Goal: Information Seeking & Learning: Check status

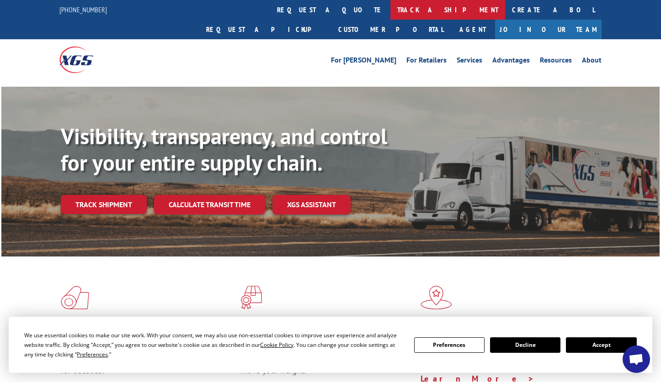
click at [390, 8] on link "track a shipment" at bounding box center [447, 10] width 115 height 20
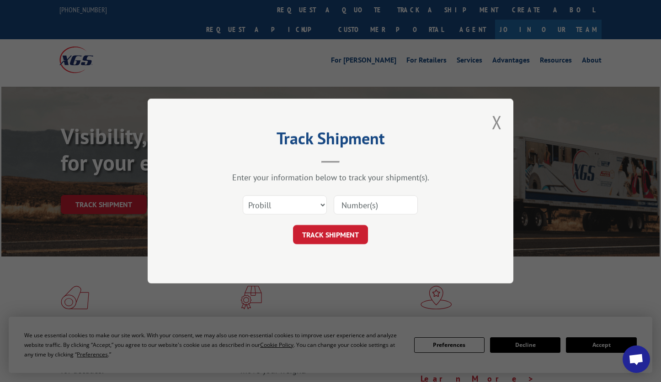
click at [366, 209] on input at bounding box center [376, 205] width 84 height 19
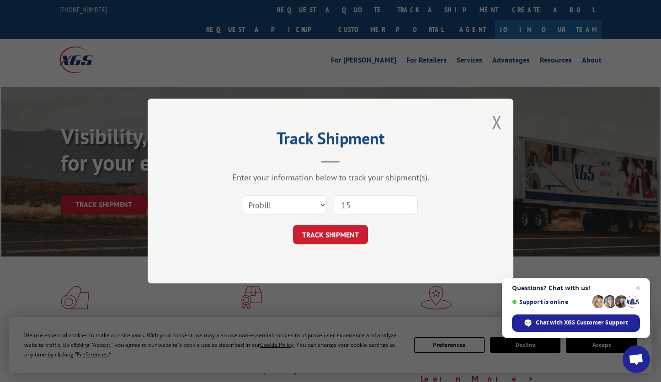
click at [374, 204] on input "15" at bounding box center [376, 205] width 84 height 19
click at [397, 204] on input "159685" at bounding box center [376, 205] width 84 height 19
type input "15968583"
click at [332, 234] on button "TRACK SHIPMENT" at bounding box center [330, 234] width 75 height 19
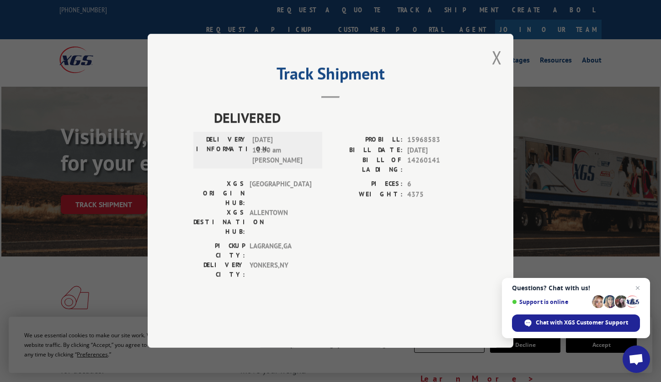
click at [495, 69] on button "Close modal" at bounding box center [497, 57] width 10 height 24
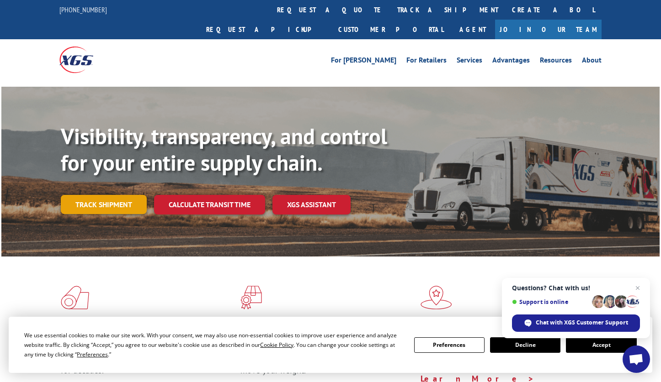
click at [119, 195] on link "Track shipment" at bounding box center [104, 204] width 86 height 19
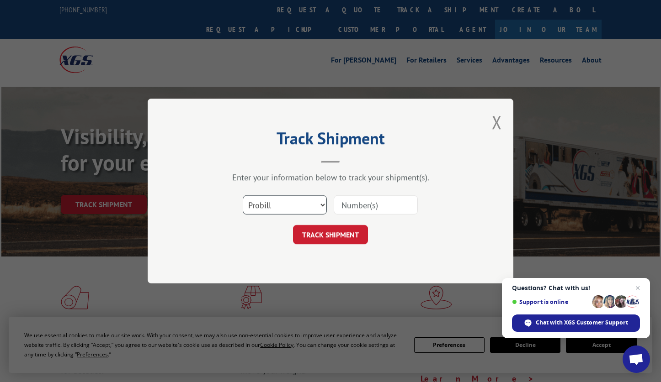
click at [313, 202] on select "Select category... Probill BOL PO" at bounding box center [285, 205] width 84 height 19
select select "bol"
click at [243, 196] on select "Select category... Probill BOL PO" at bounding box center [285, 205] width 84 height 19
click at [376, 203] on input at bounding box center [376, 205] width 84 height 19
paste input "6100052229"
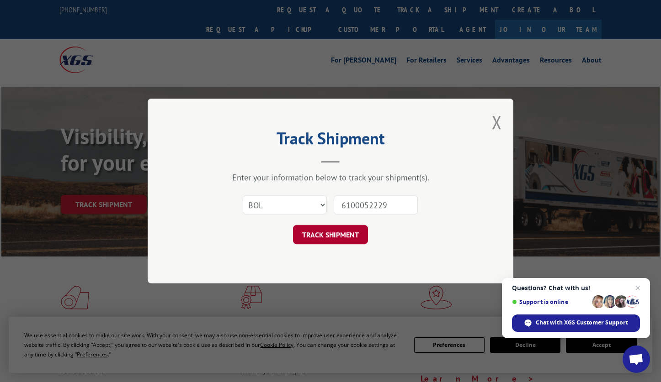
type input "6100052229"
click at [313, 236] on button "TRACK SHIPMENT" at bounding box center [330, 234] width 75 height 19
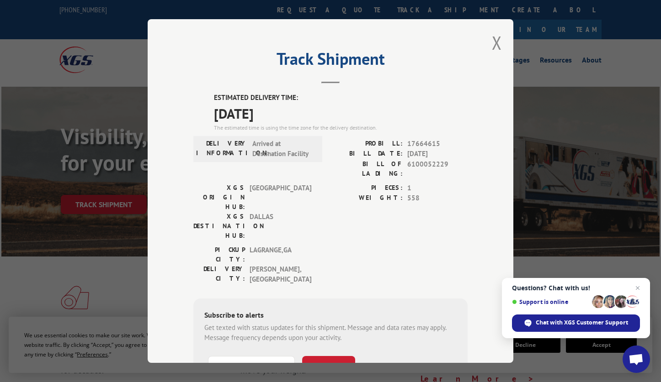
click at [492, 50] on button "Close modal" at bounding box center [497, 43] width 10 height 24
